Goal: Transaction & Acquisition: Purchase product/service

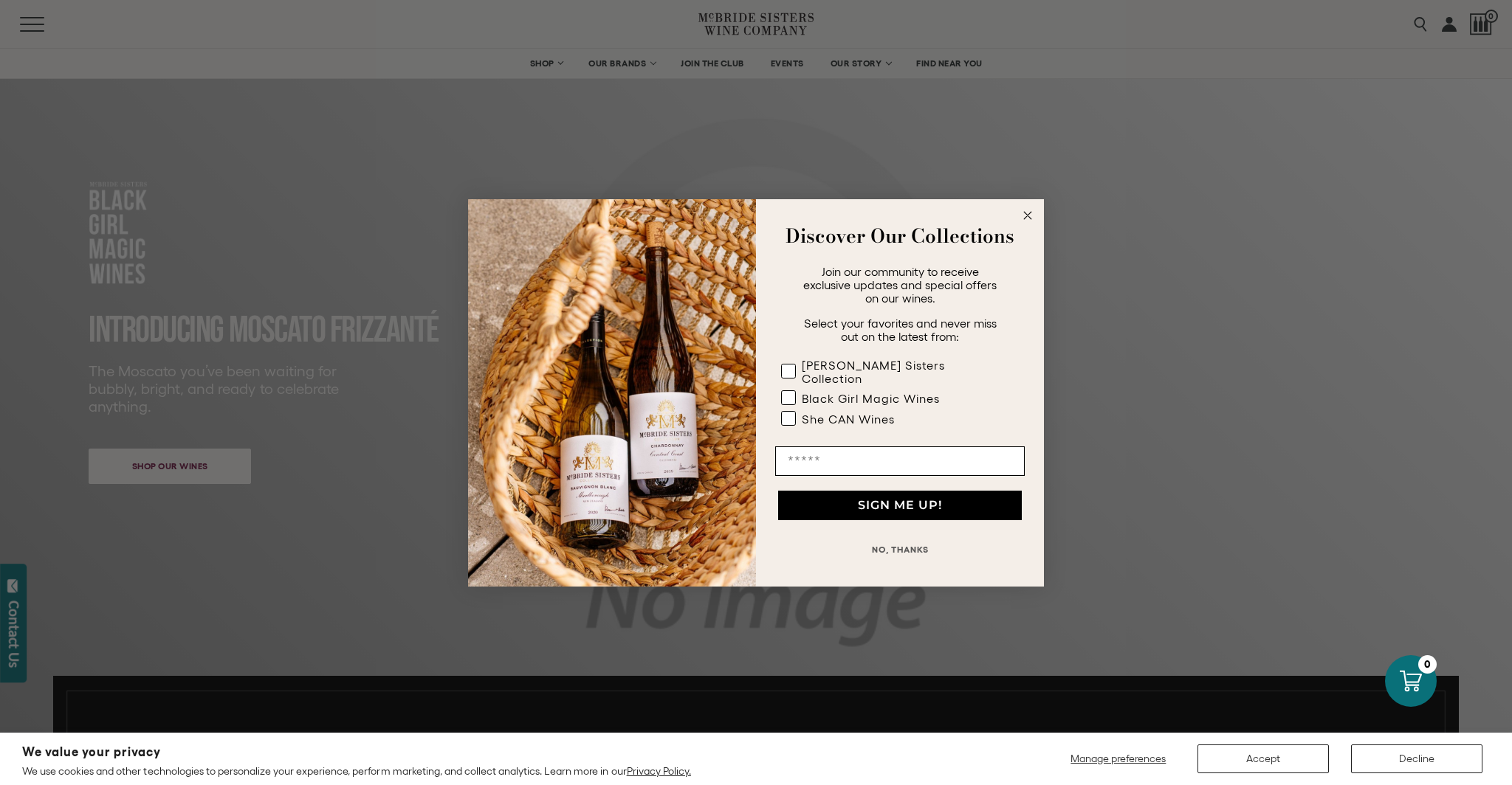
click at [885, 538] on button "NO, THANKS" at bounding box center [900, 550] width 250 height 29
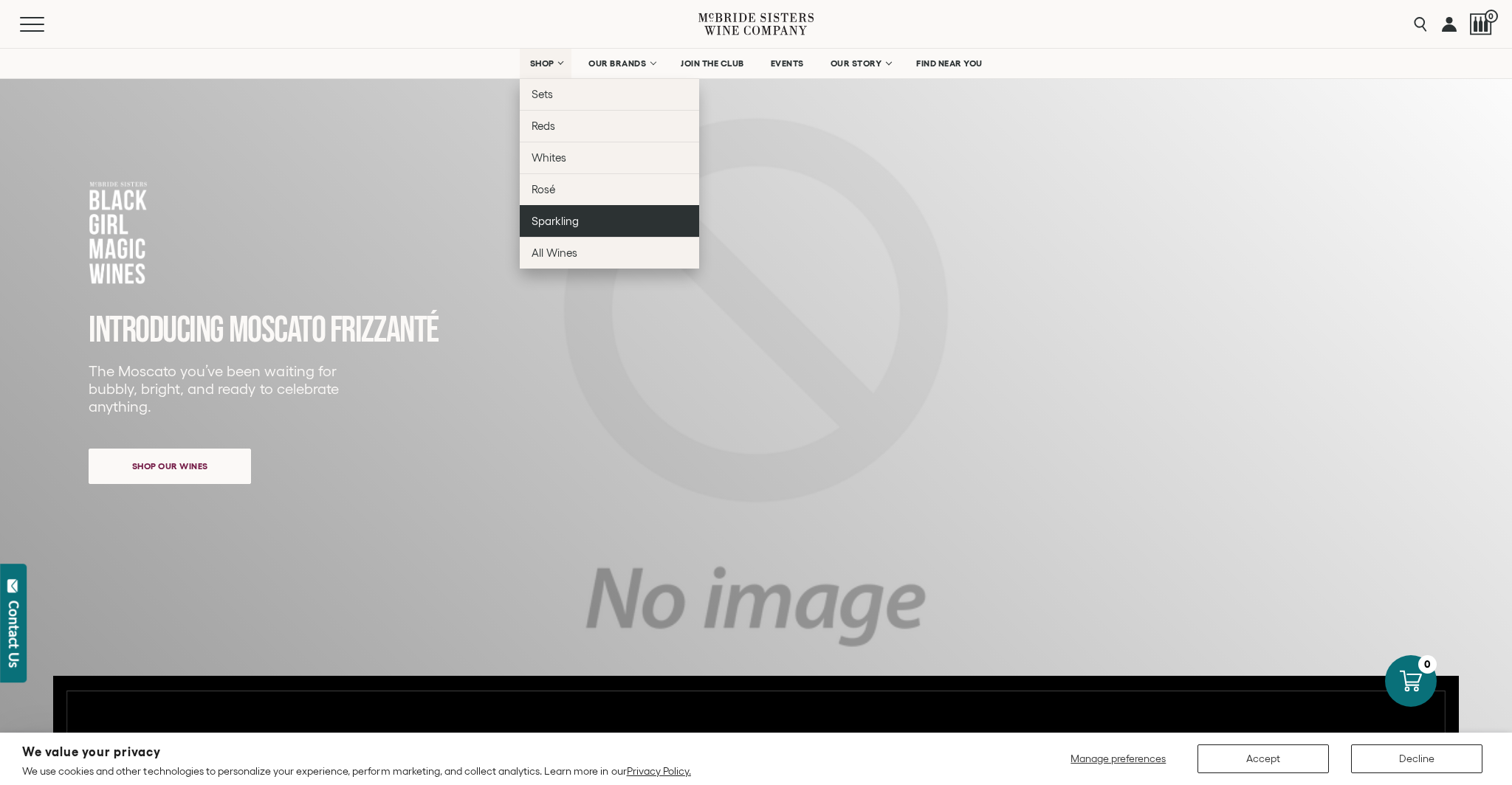
click at [544, 226] on span "Sparkling" at bounding box center [555, 221] width 47 height 13
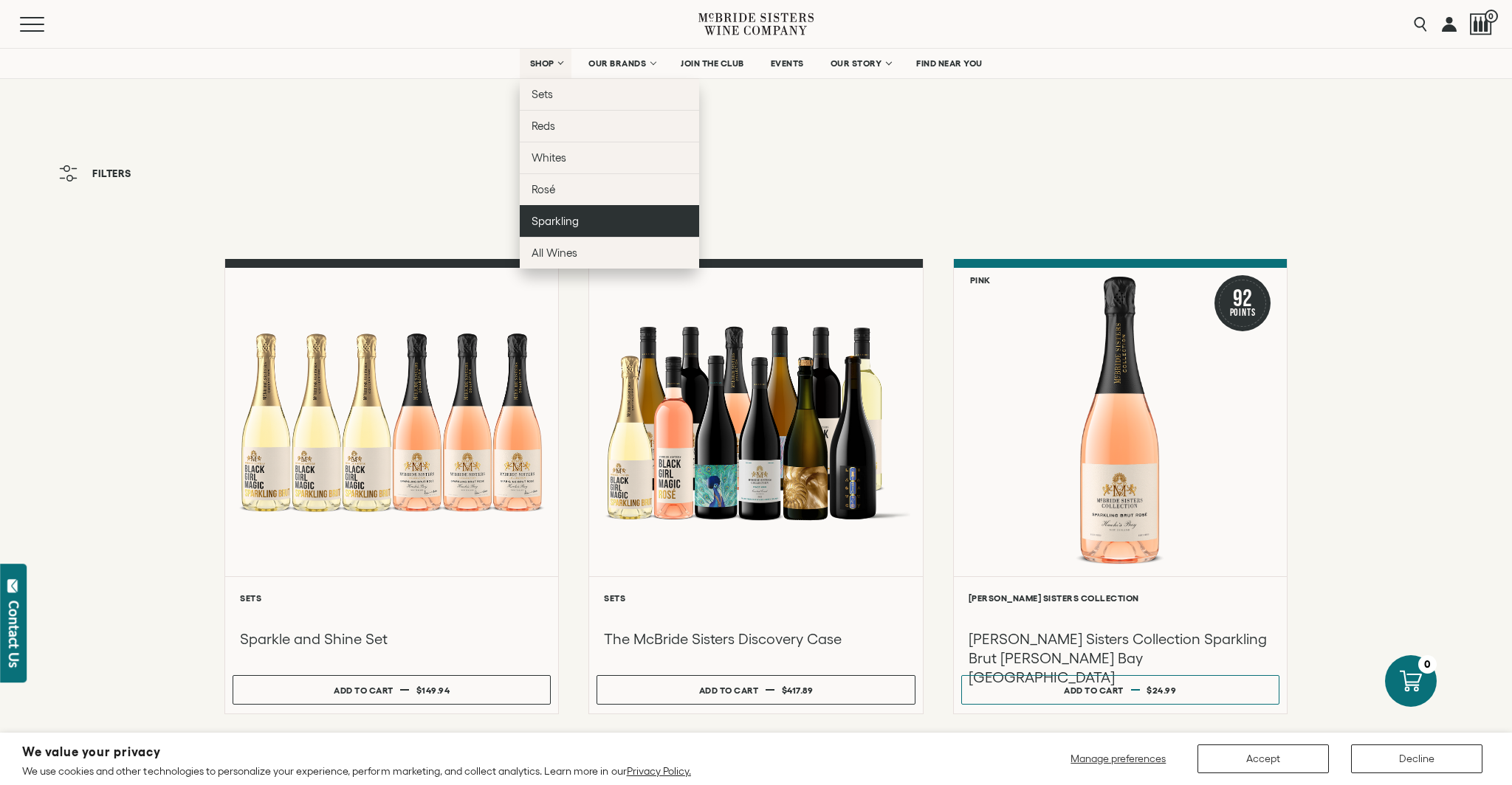
click at [535, 206] on link "Sparkling" at bounding box center [609, 220] width 179 height 32
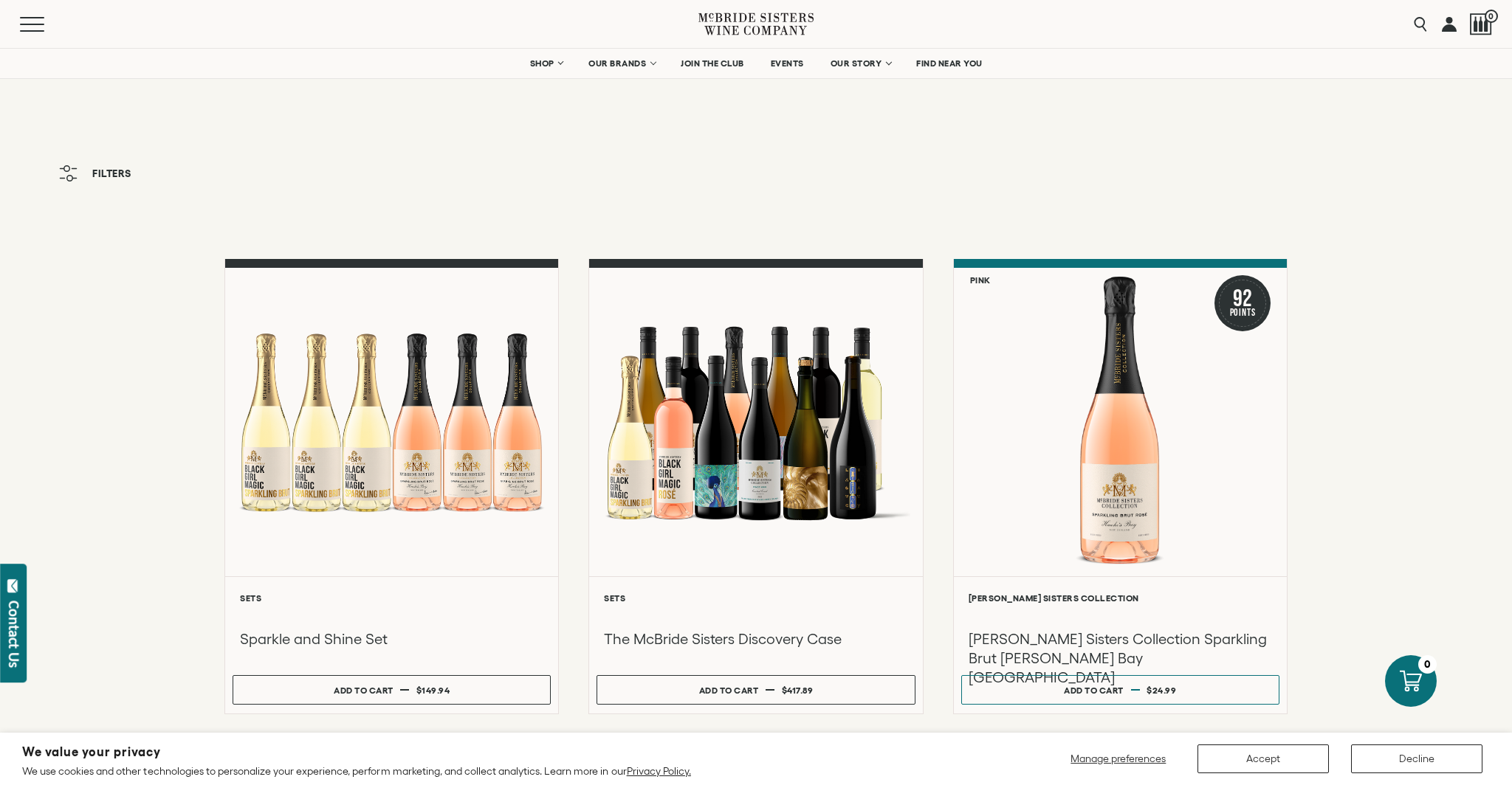
click at [865, 201] on div "Filters" at bounding box center [756, 181] width 1512 height 46
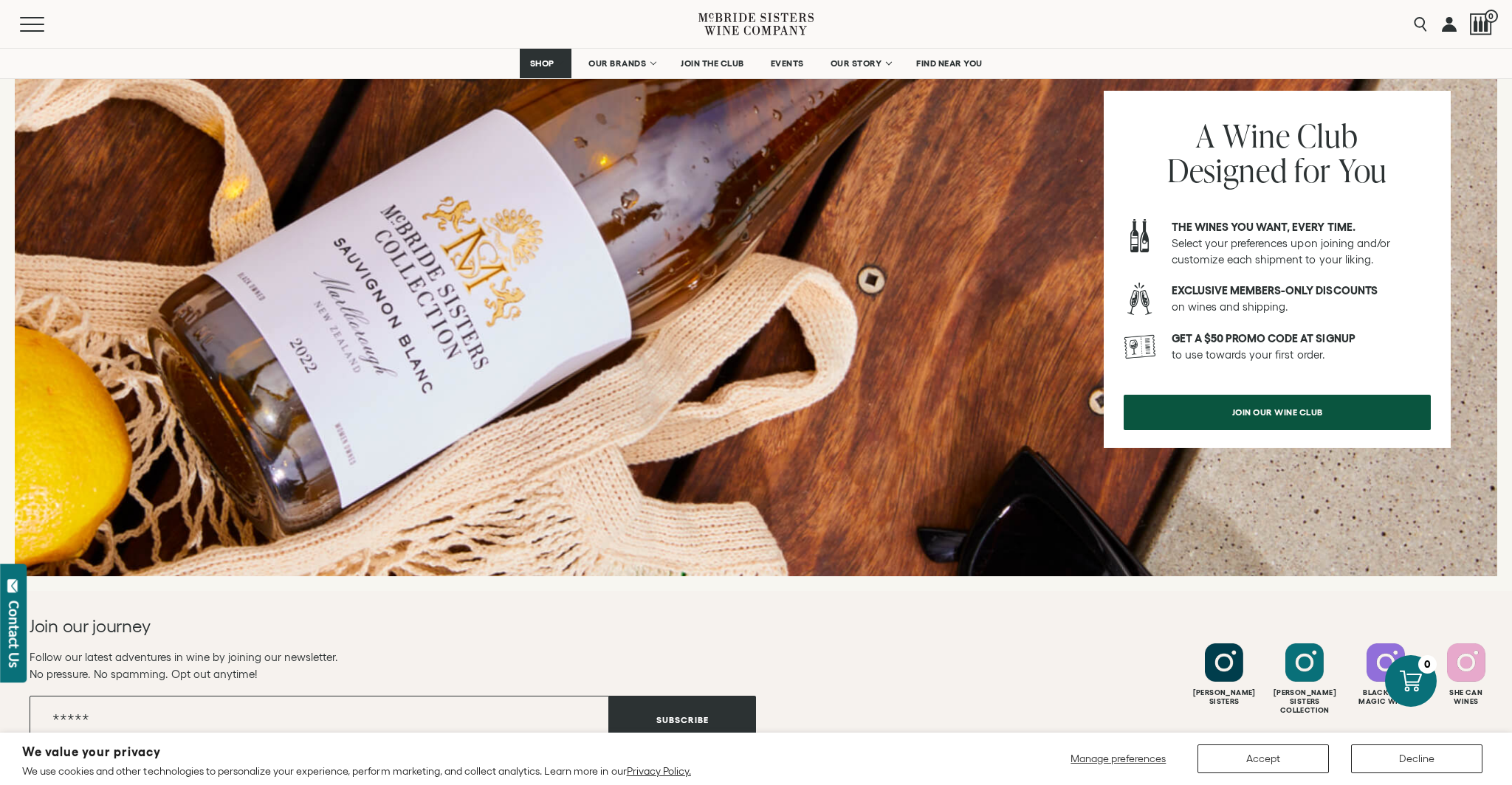
scroll to position [1728, 0]
click at [1269, 764] on button "Accept" at bounding box center [1262, 758] width 131 height 28
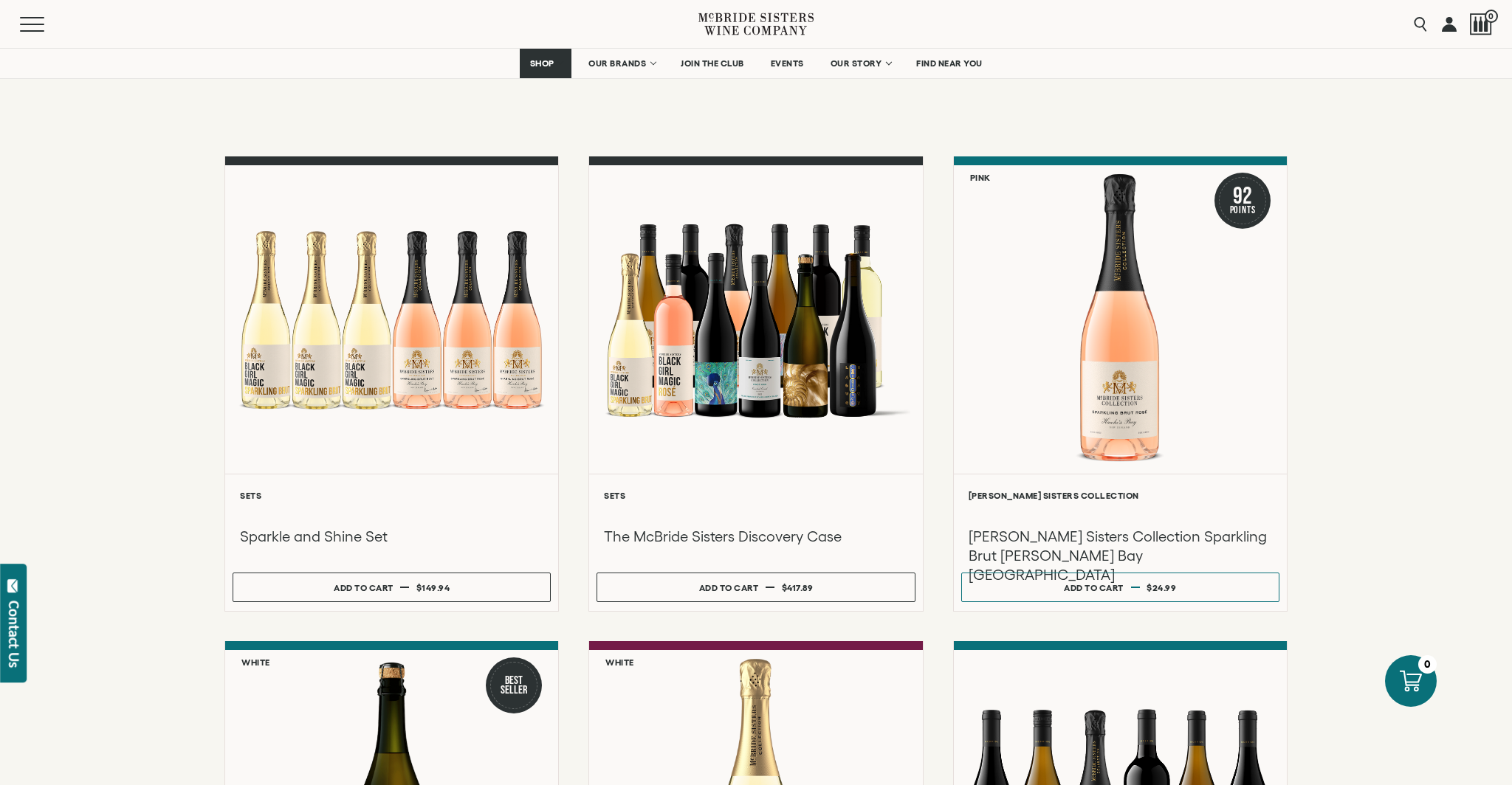
scroll to position [0, 0]
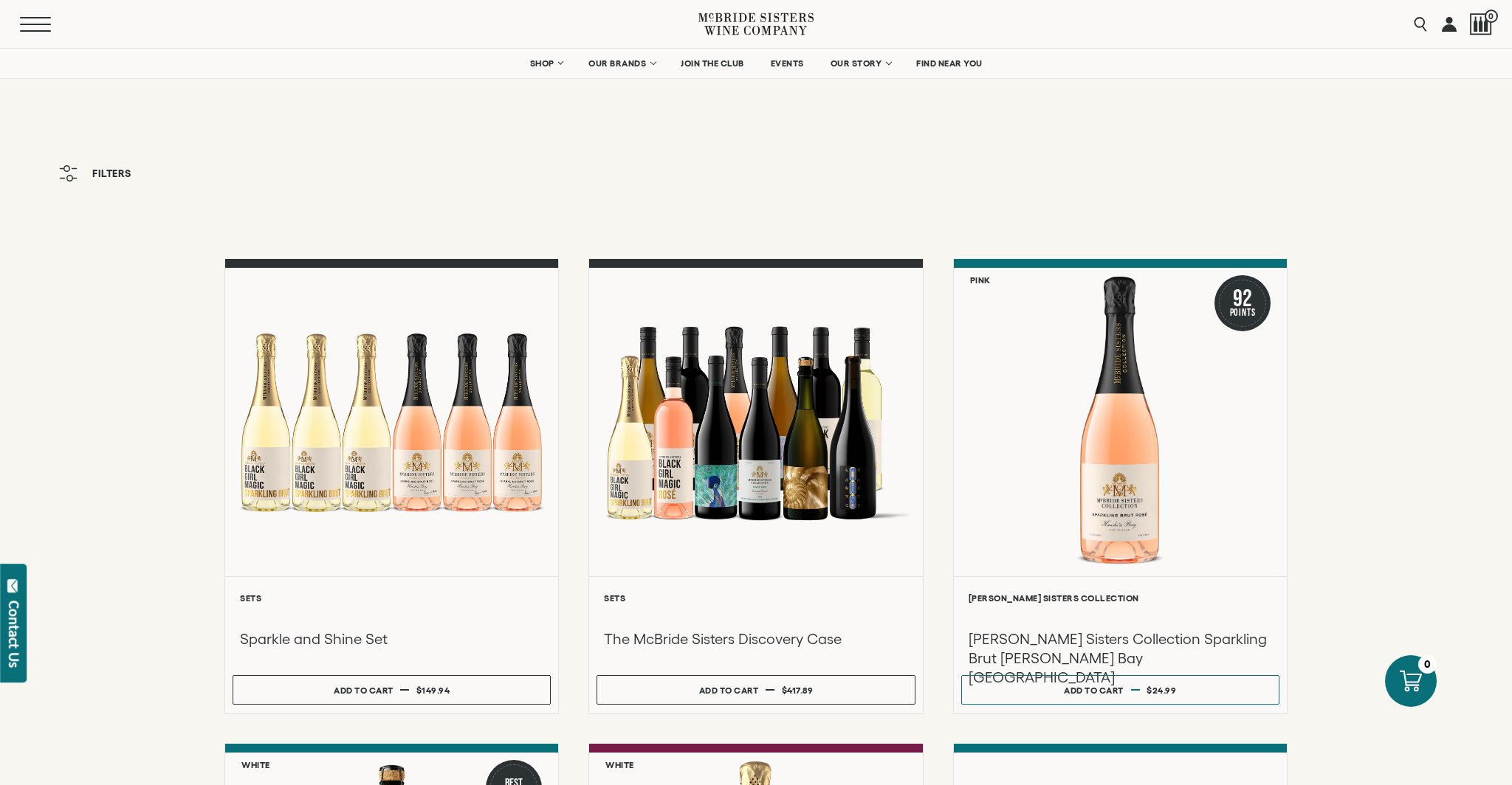
click at [45, 20] on button "Menu" at bounding box center [47, 24] width 53 height 15
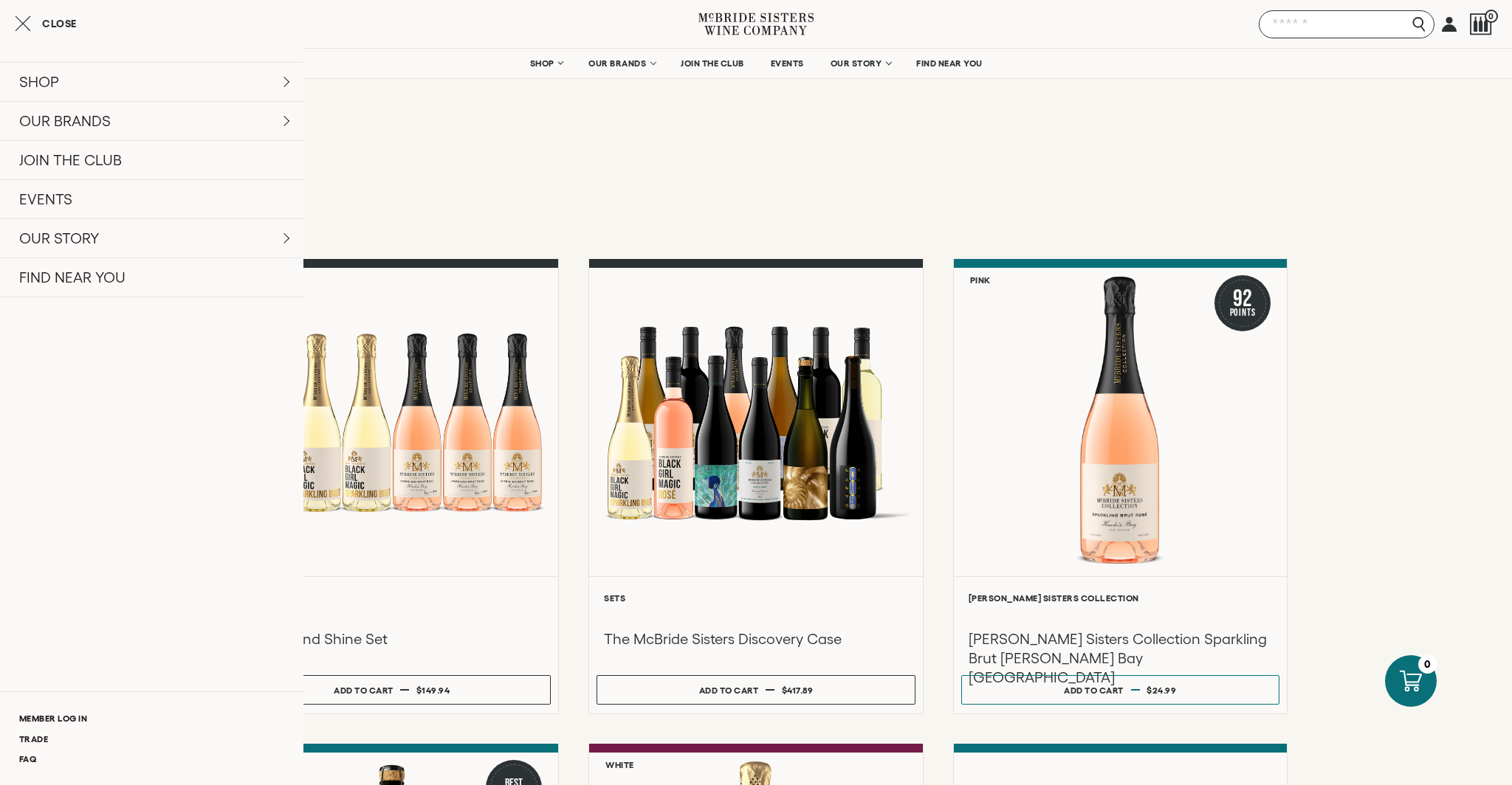
click at [1429, 28] on input "Search" at bounding box center [1346, 24] width 175 height 28
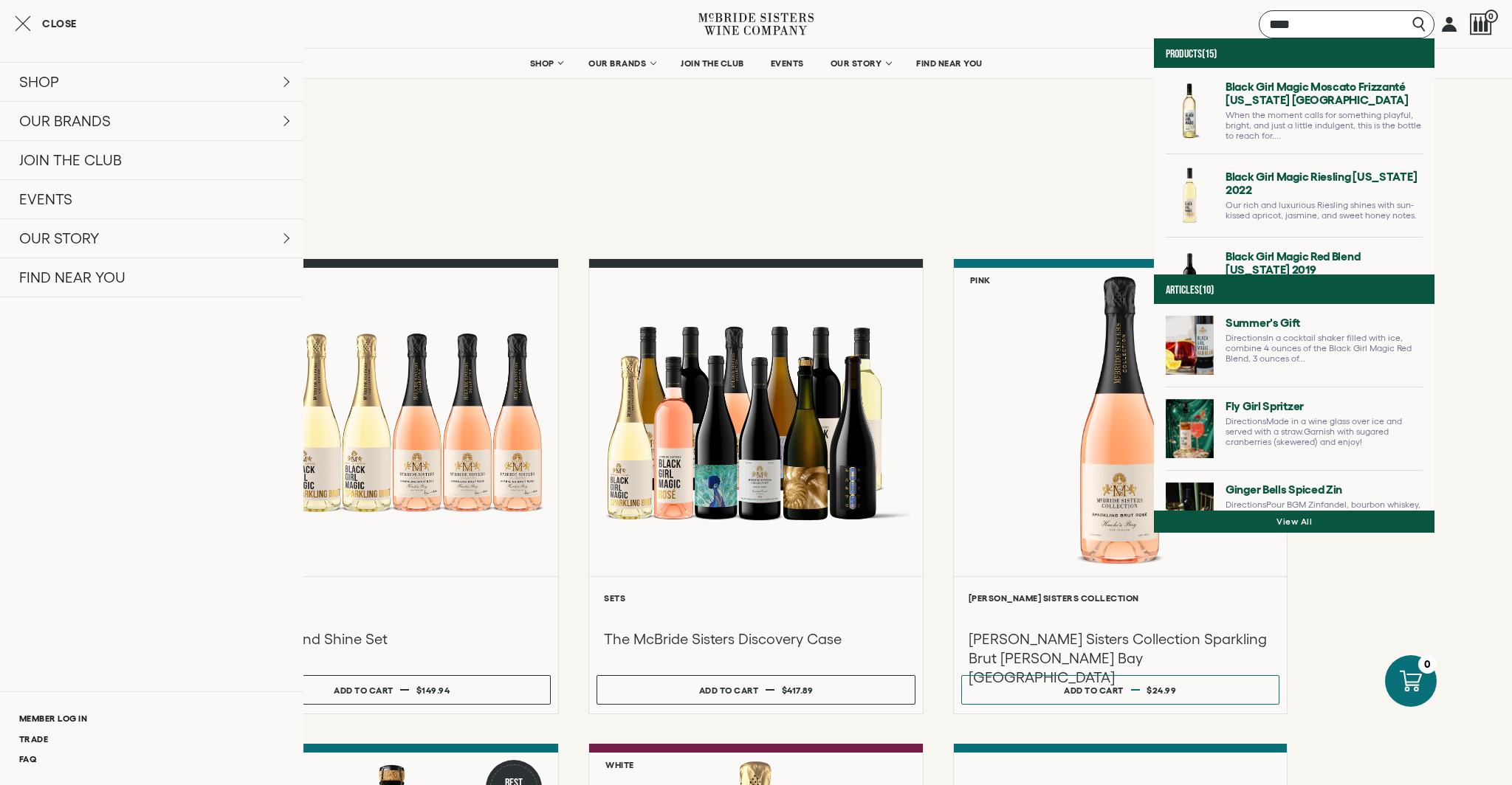
type input "****"
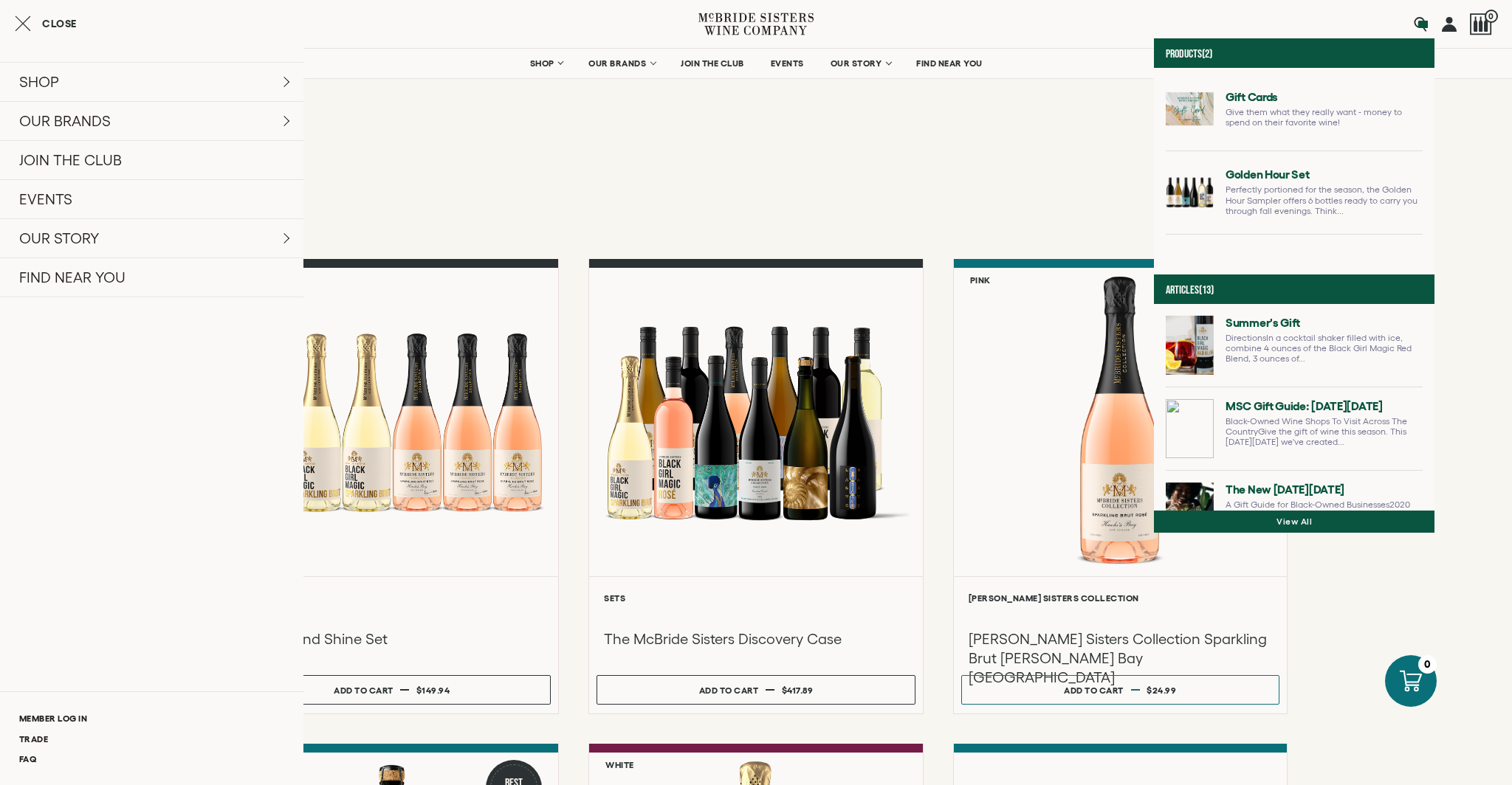
click at [1236, 73] on div "Gift Cards Give them what they really want - money to spend on their favorite w…" at bounding box center [1293, 171] width 280 height 207
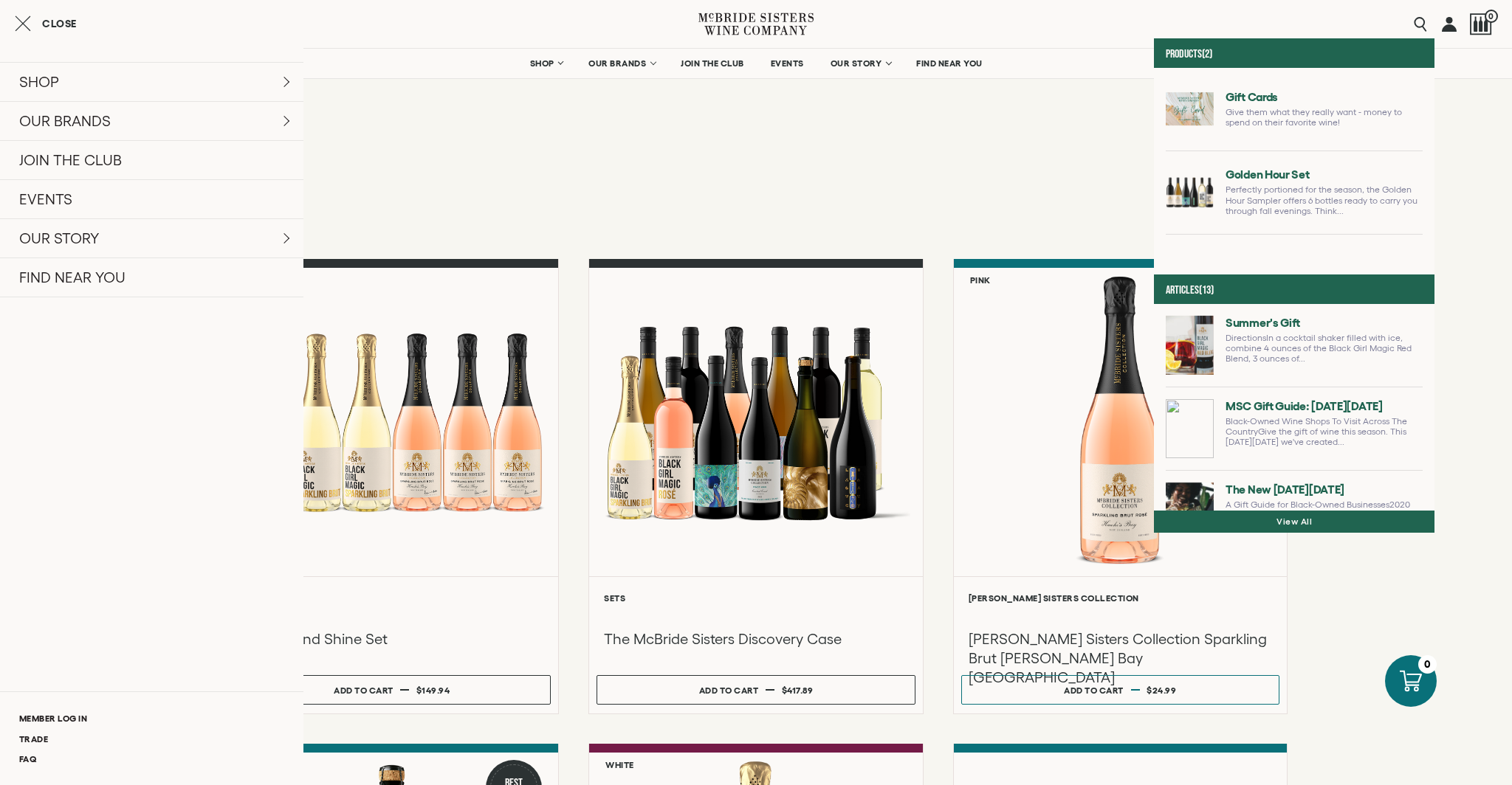
click at [1228, 107] on link at bounding box center [1294, 115] width 257 height 71
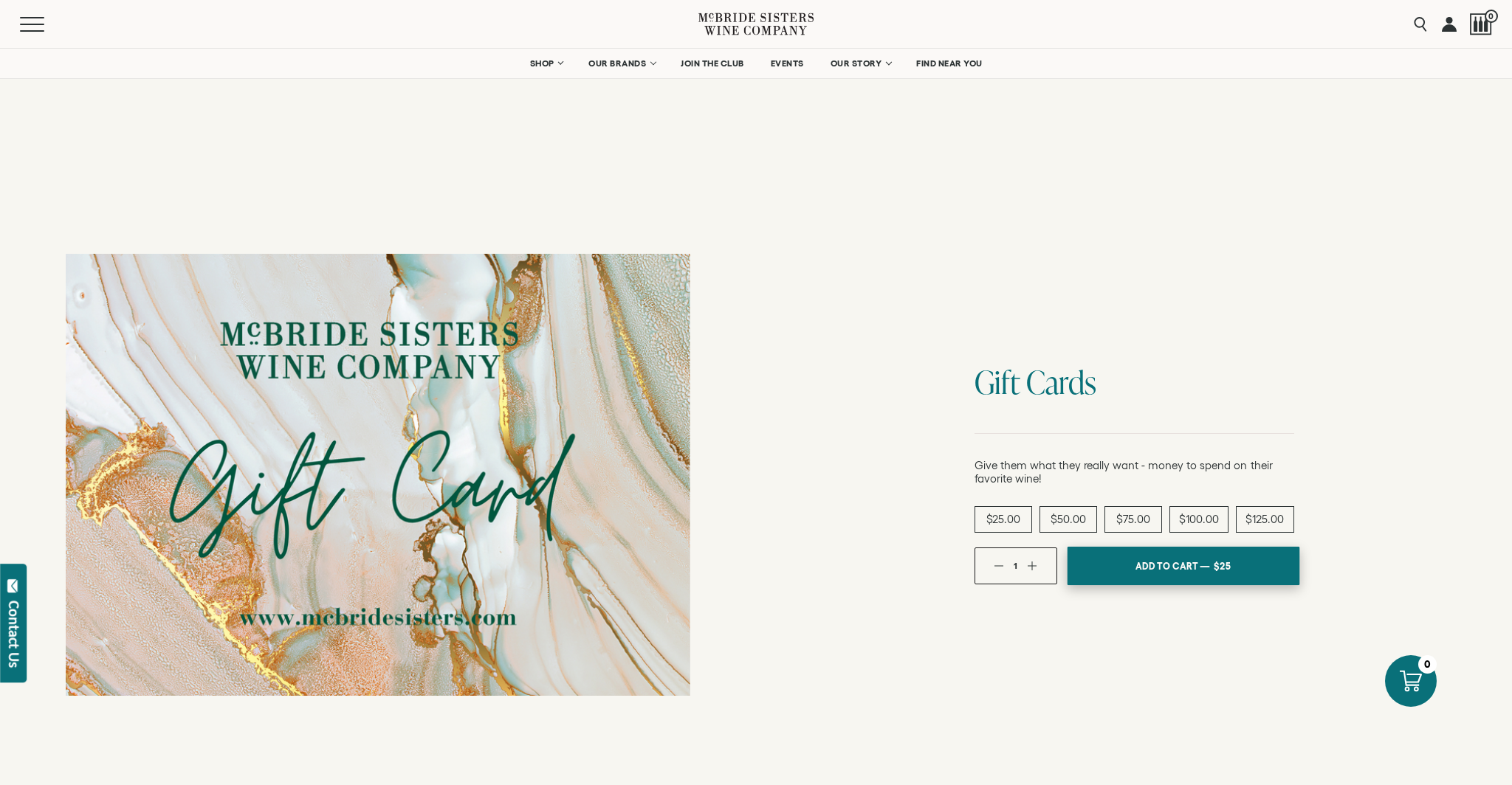
click at [1149, 554] on span "Add To Cart —" at bounding box center [1171, 565] width 74 height 22
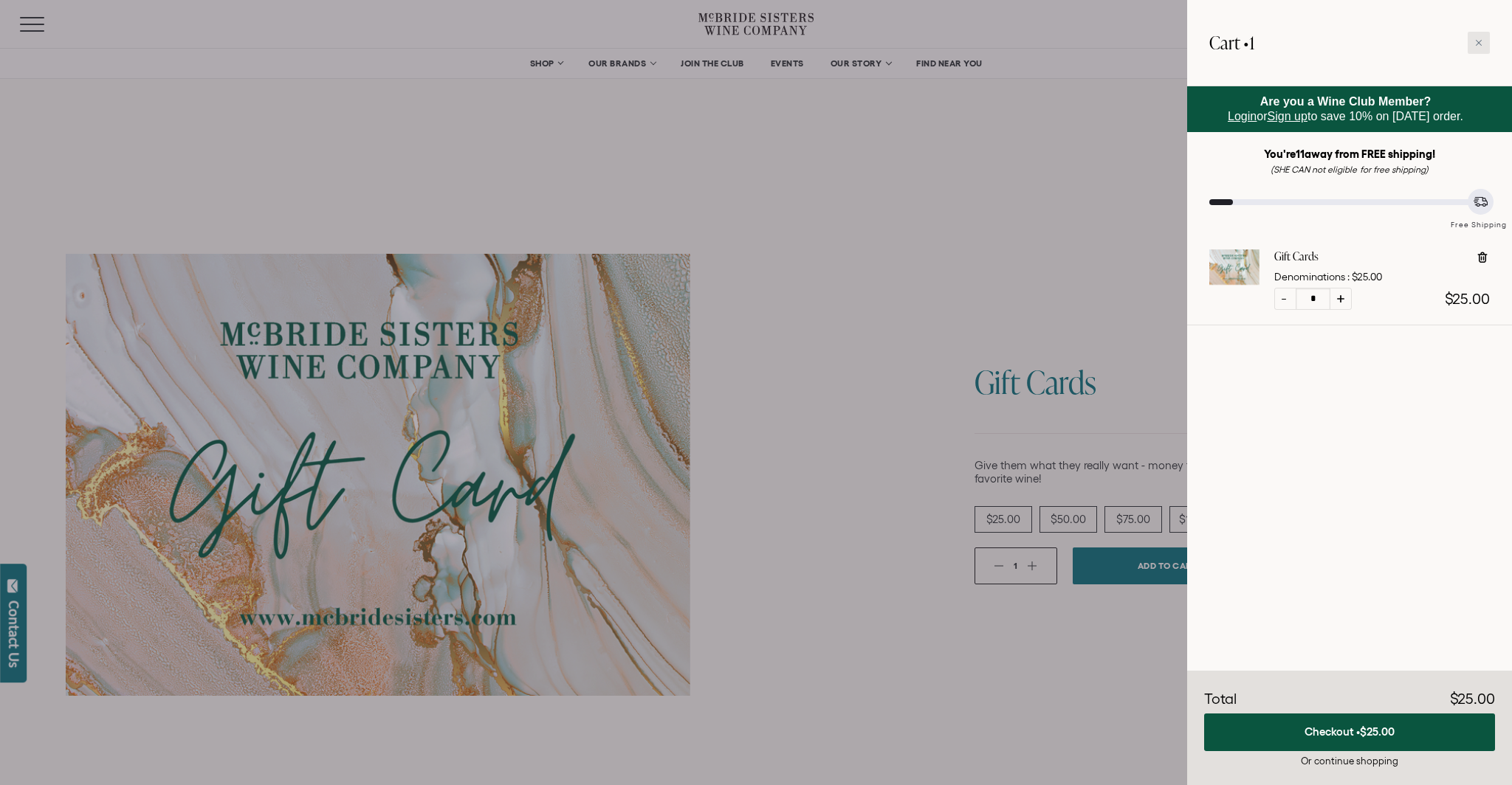
click at [1474, 43] on icon at bounding box center [1478, 43] width 7 height 7
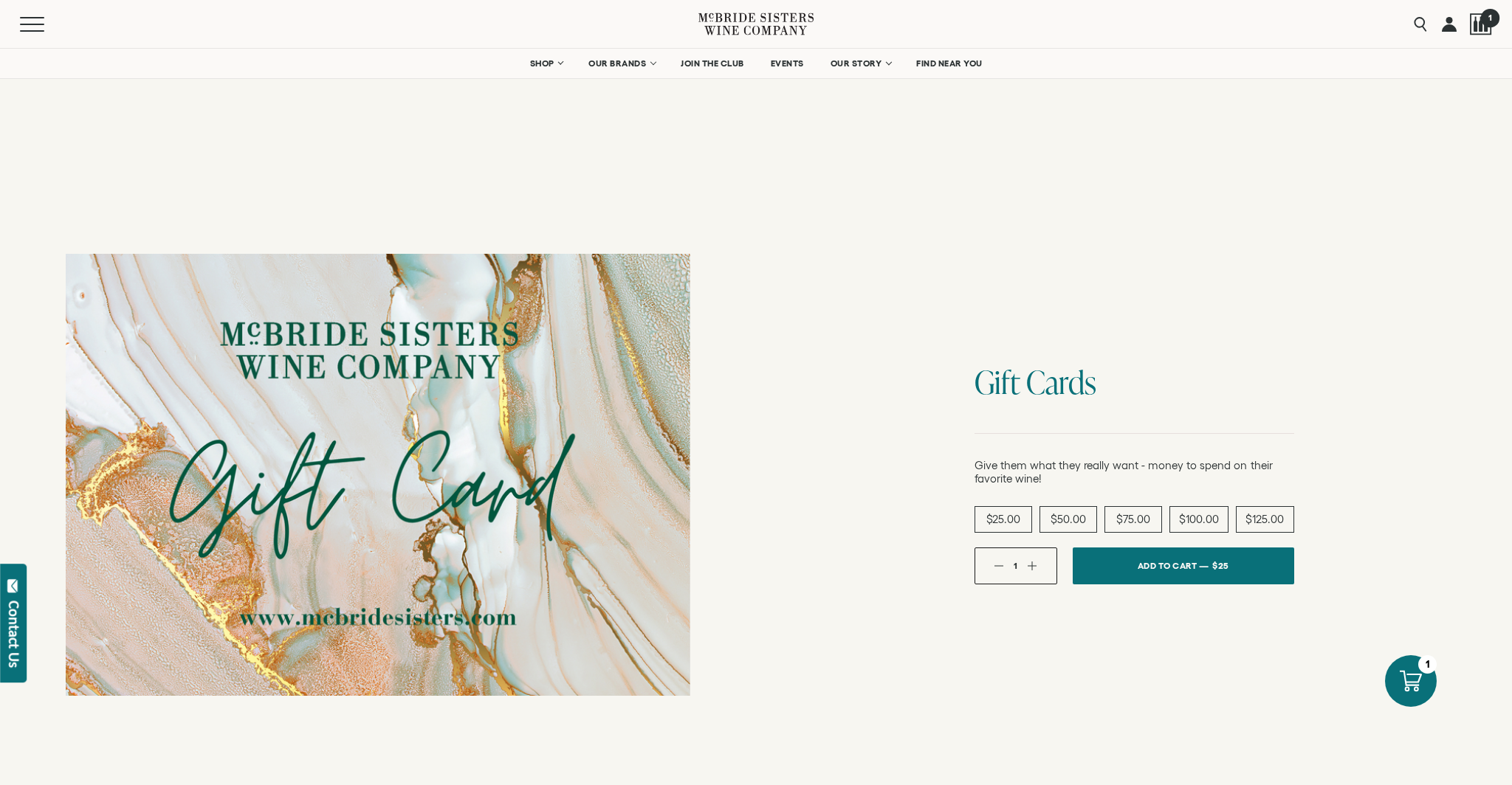
click at [1474, 29] on div at bounding box center [1481, 24] width 22 height 22
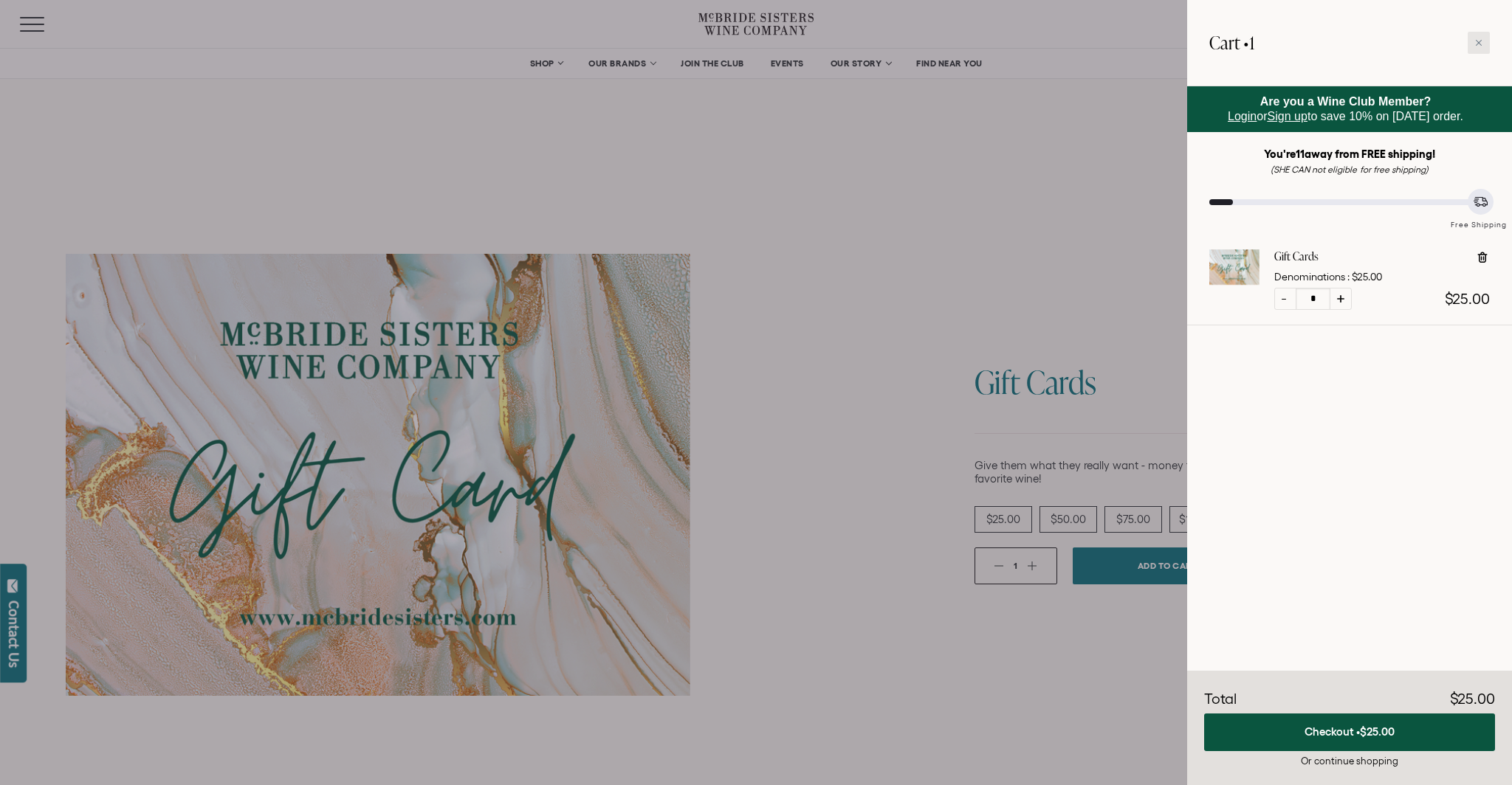
click at [1478, 40] on icon at bounding box center [1478, 43] width 7 height 7
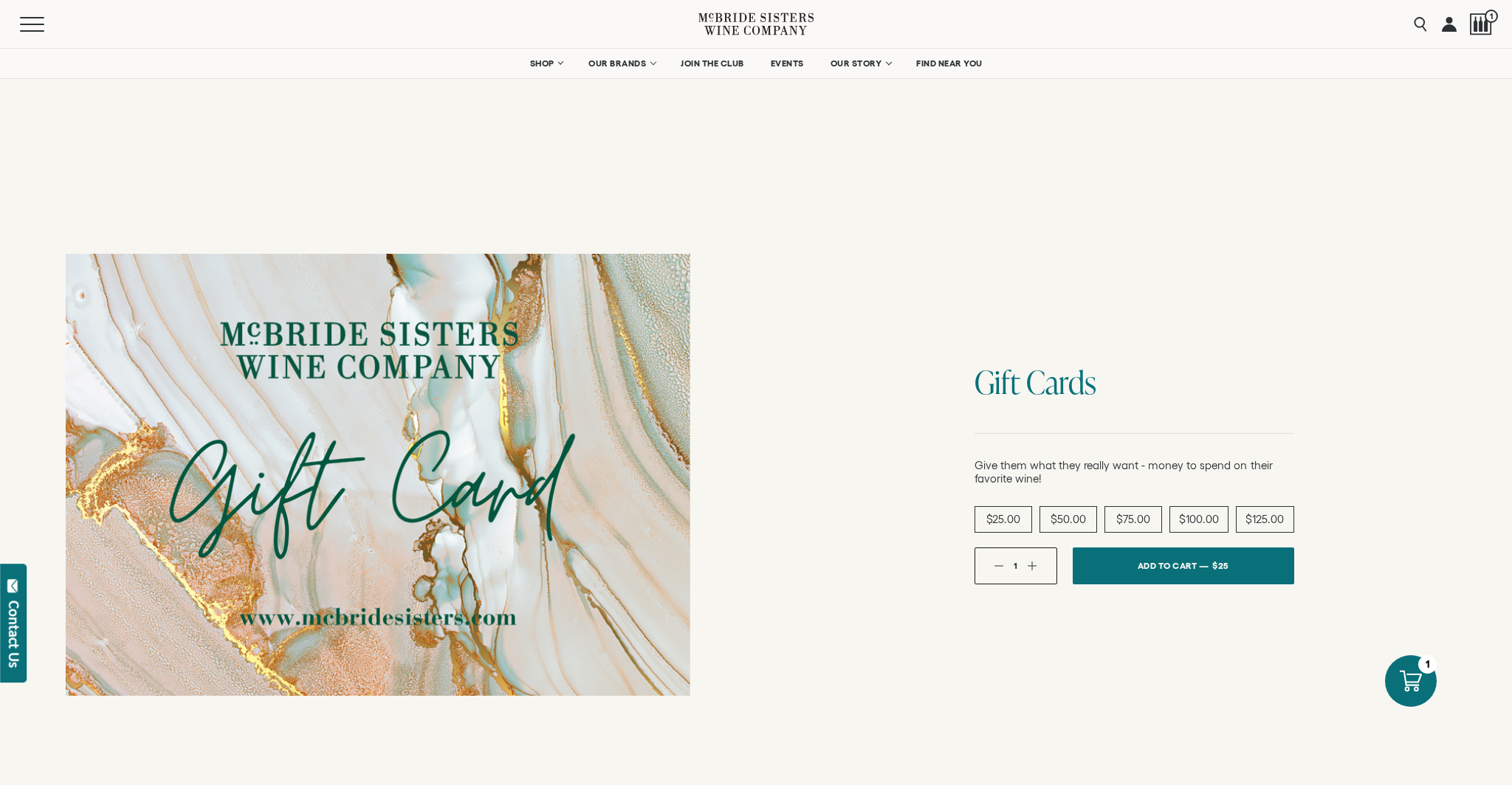
click at [1443, 26] on link at bounding box center [1449, 24] width 15 height 48
